Goal: Unclear: Unclear

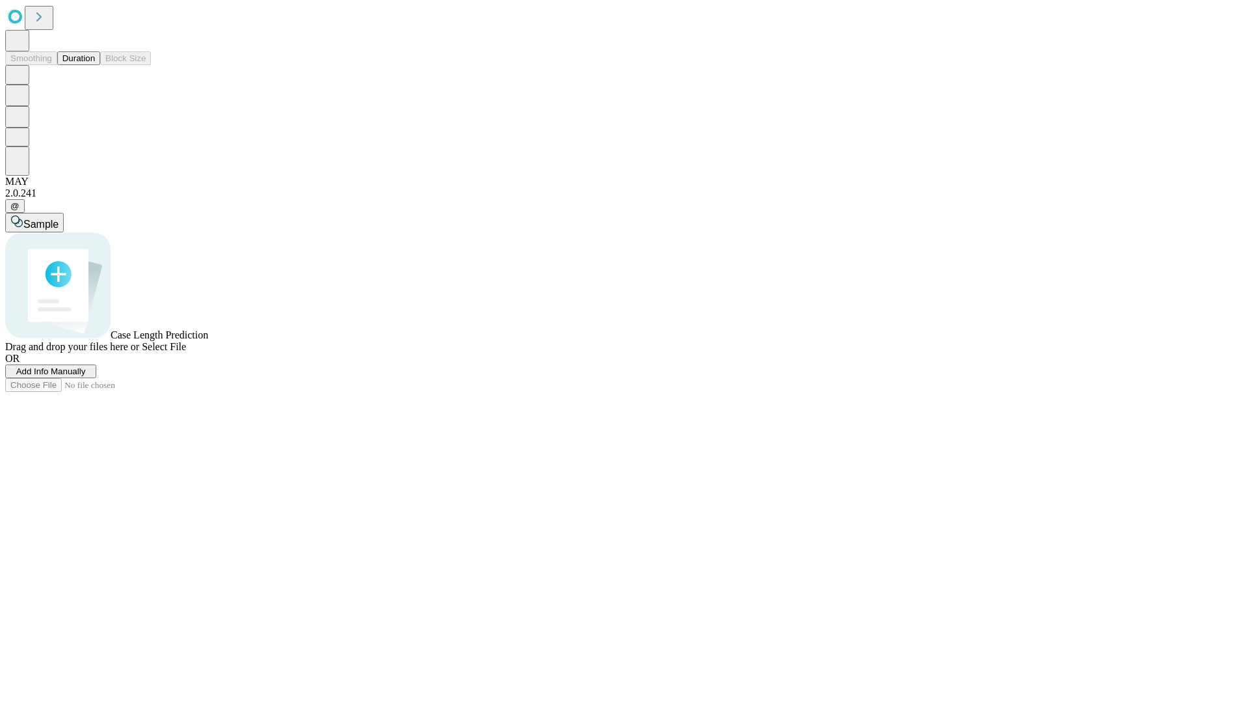
click at [95, 65] on button "Duration" at bounding box center [78, 58] width 43 height 14
click at [186, 352] on span "Select File" at bounding box center [164, 346] width 44 height 11
